Goal: Entertainment & Leisure: Browse casually

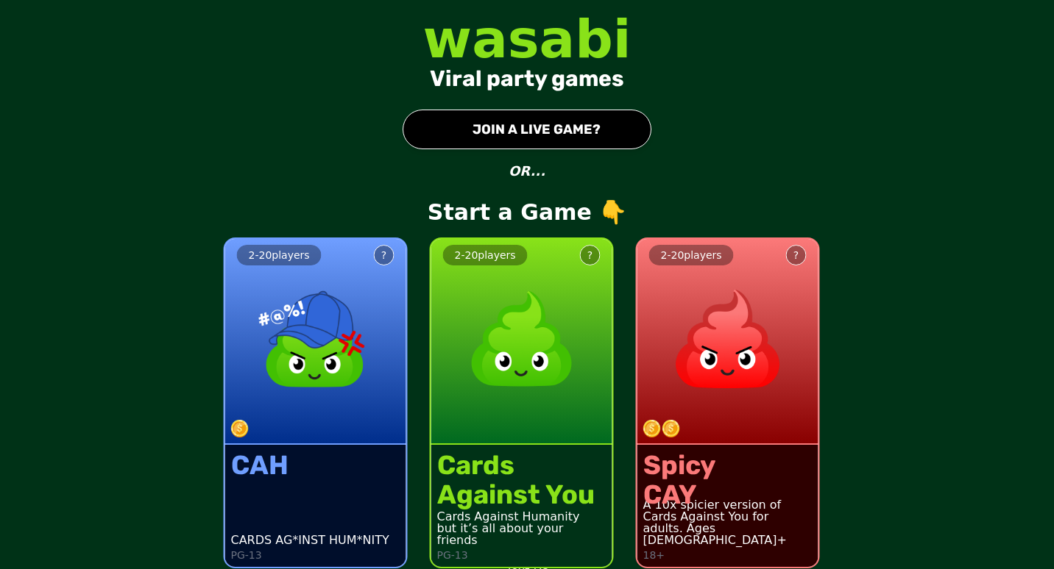
click at [527, 130] on button "● JOIN A LIVE GAME?" at bounding box center [526, 130] width 249 height 40
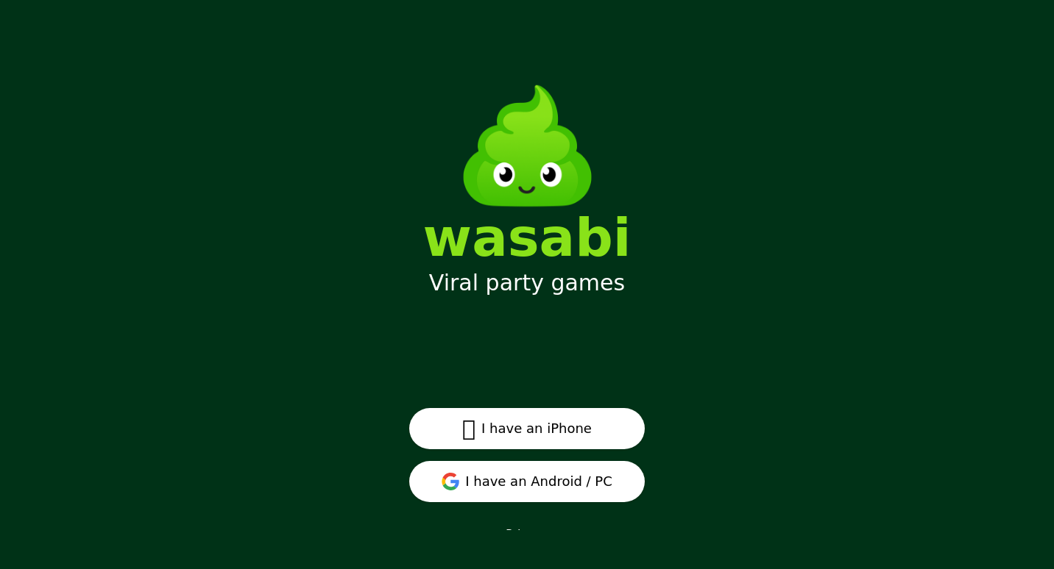
click at [505, 482] on button "I have an Android / PC" at bounding box center [526, 481] width 235 height 41
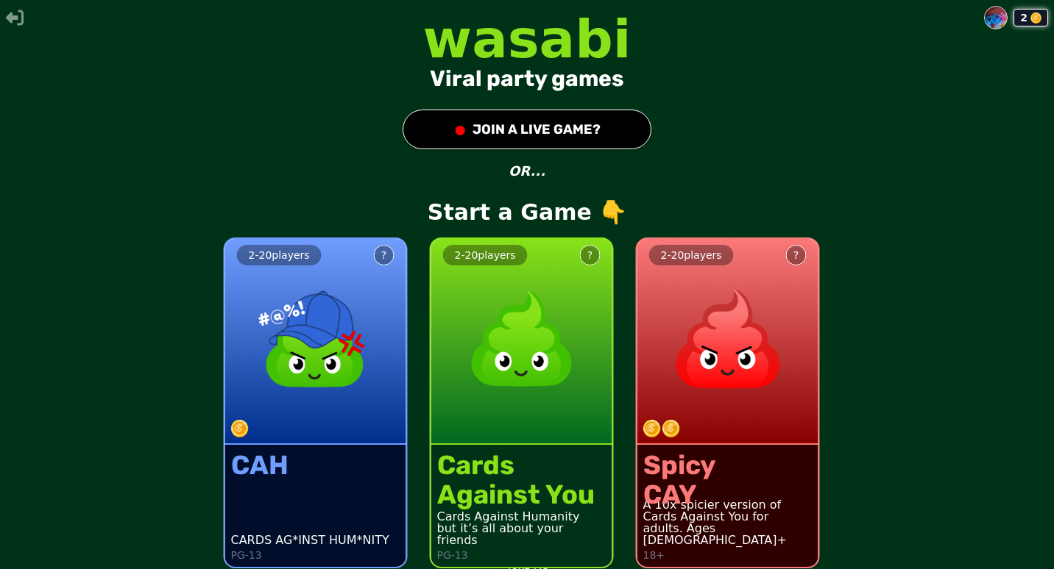
click at [543, 122] on button "● JOIN A LIVE GAME?" at bounding box center [526, 130] width 249 height 40
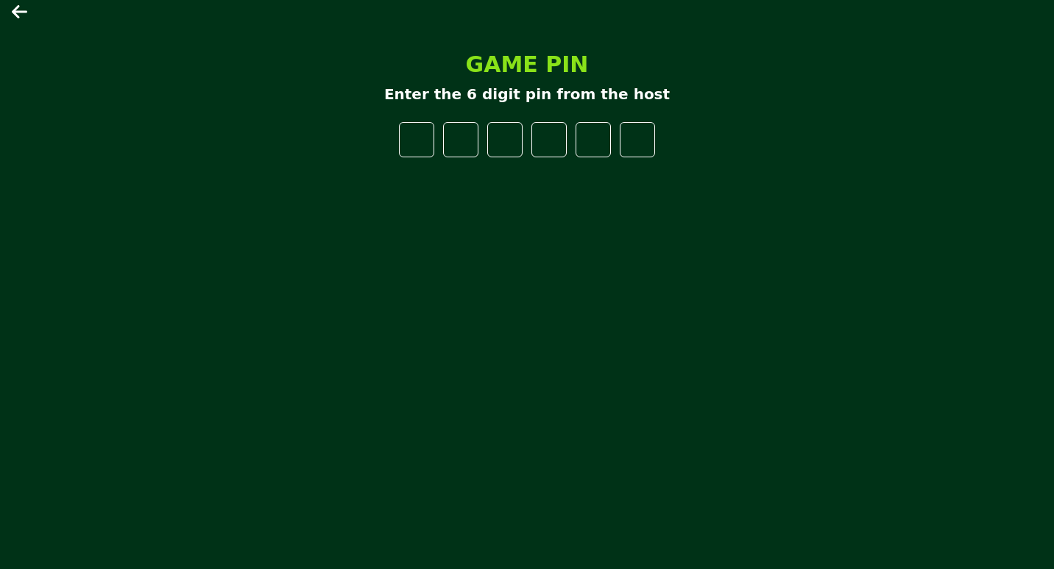
type input "*"
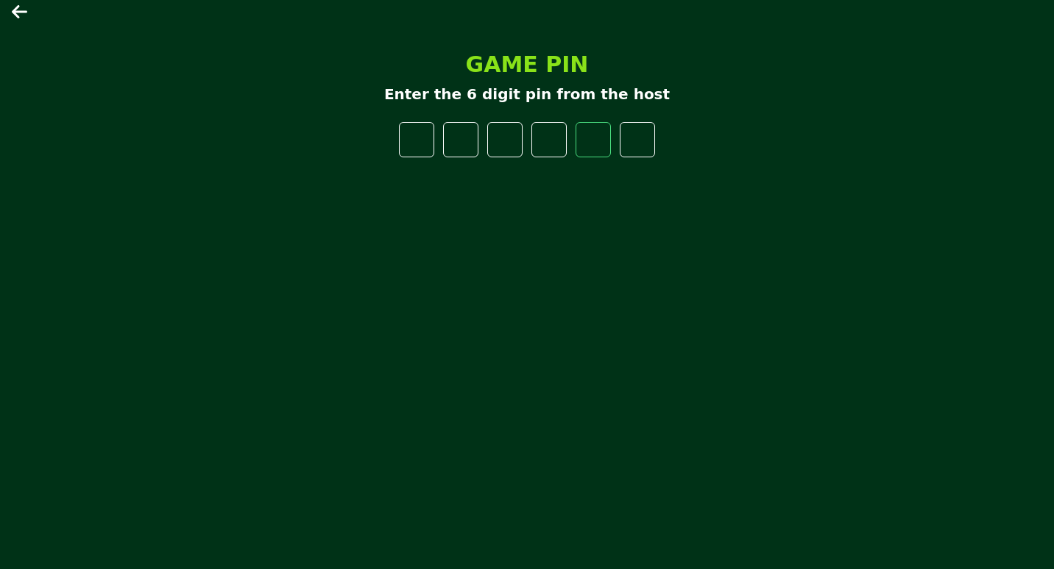
type input "*"
click at [20, 15] on icon at bounding box center [21, 12] width 18 height 18
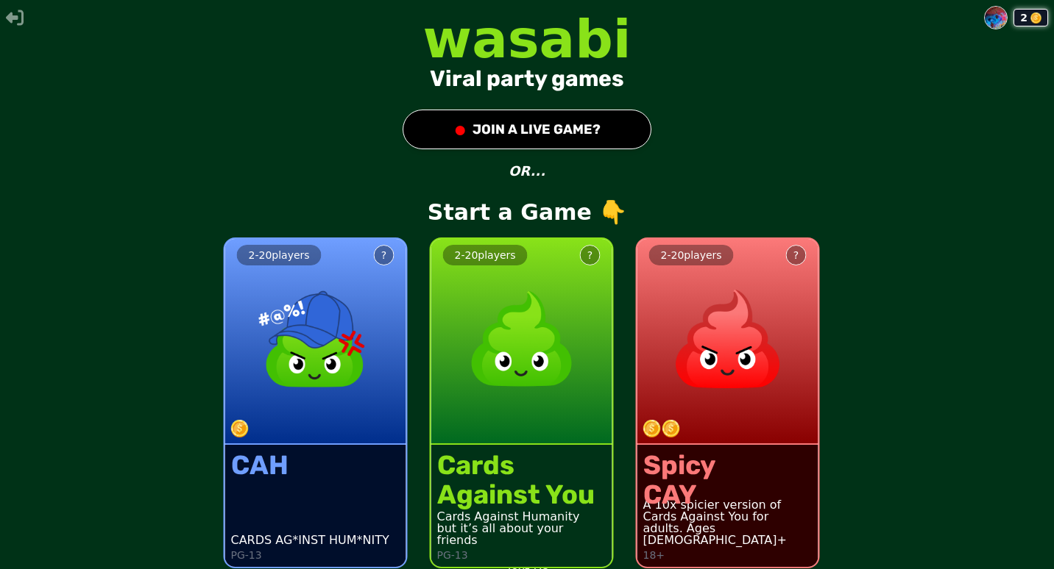
click at [587, 255] on button "?" at bounding box center [590, 255] width 21 height 21
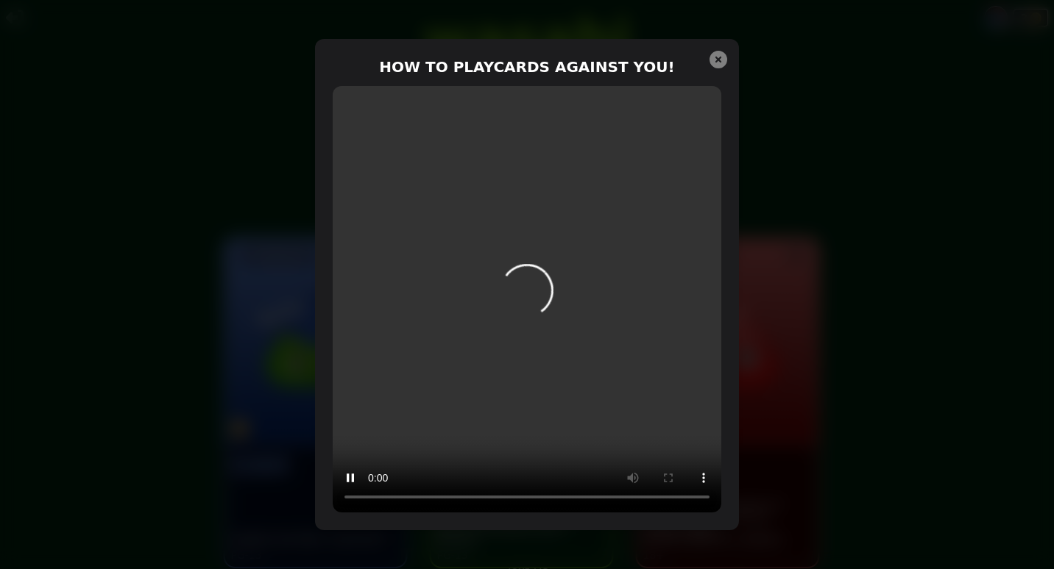
click at [714, 64] on icon at bounding box center [718, 60] width 18 height 18
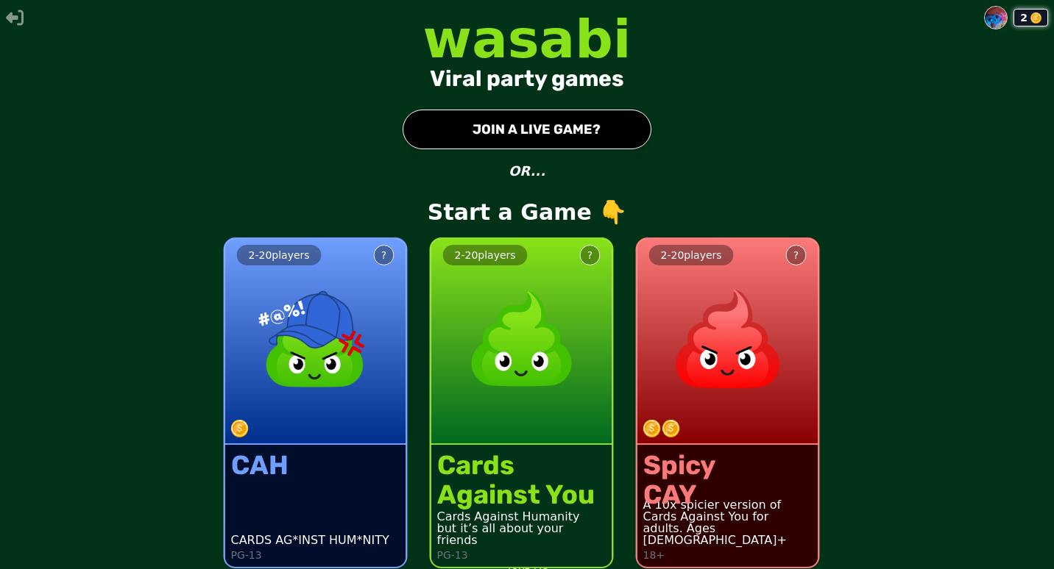
scroll to position [11, 0]
